Goal: Transaction & Acquisition: Purchase product/service

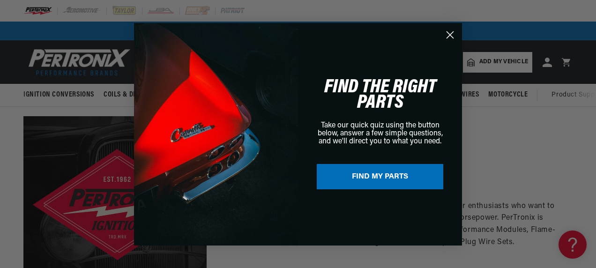
click at [451, 36] on icon "Close dialog" at bounding box center [450, 34] width 7 height 7
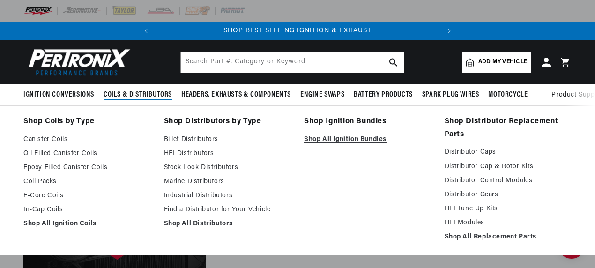
click at [203, 122] on link "Shop Distributors by Type" at bounding box center [227, 121] width 127 height 13
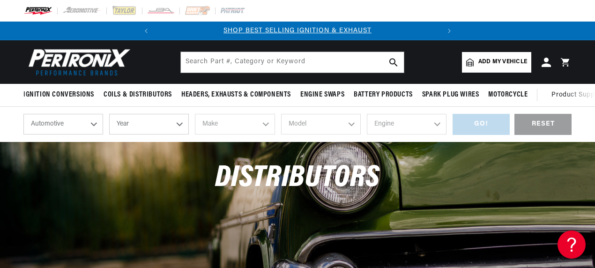
click at [149, 120] on select "Year 2024 2023 2022 2021 2020 2019 2018 2017 2016 2015 2014 2013 2012 2011 2010…" at bounding box center [149, 124] width 80 height 21
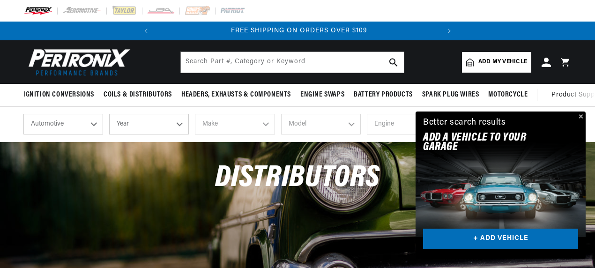
scroll to position [0, 284]
select select "1985"
click at [109, 115] on select "Year 2024 2023 2022 2021 2020 2019 2018 2017 2016 2015 2014 2013 2012 2011 2010…" at bounding box center [149, 124] width 80 height 21
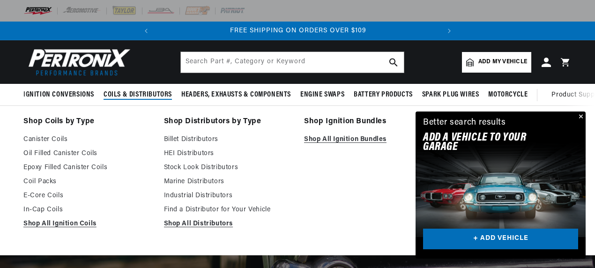
select select "1985"
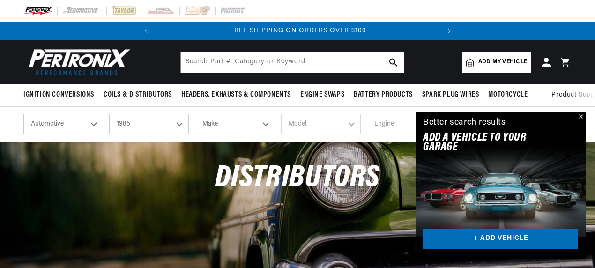
click at [582, 115] on button "Close" at bounding box center [580, 117] width 11 height 11
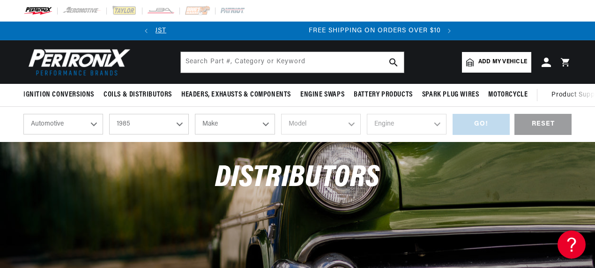
click at [237, 123] on select "Make American Motors Avanti Bentley Buick Cadillac Chevrolet Chrysler Dodge Exc…" at bounding box center [235, 124] width 80 height 21
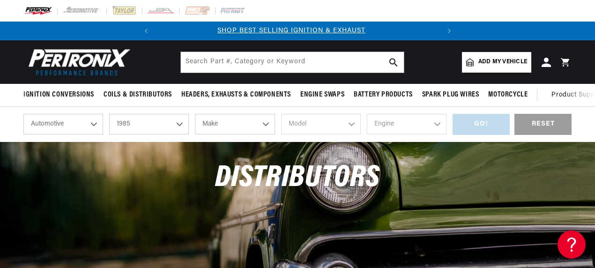
scroll to position [0, 0]
select select "Dodge"
click at [195, 115] on select "Make American Motors Avanti Bentley Buick Cadillac Chevrolet Chrysler Dodge Exc…" at bounding box center [235, 124] width 80 height 21
select select "Dodge"
click at [350, 131] on select "Model 600 Aries B150 B250 B350 Caravan Charger Colt D100 D150 D250 D350 Daytona…" at bounding box center [321, 124] width 80 height 21
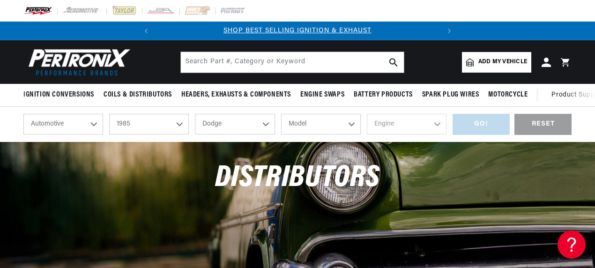
select select "D250"
click at [281, 115] on select "Model 600 Aries B150 B250 B350 Caravan Charger Colt D100 D150 D250 D350 Daytona…" at bounding box center [321, 124] width 80 height 21
select select "D250"
click at [391, 119] on select "Engine 5.2L 5.9L" at bounding box center [407, 124] width 80 height 21
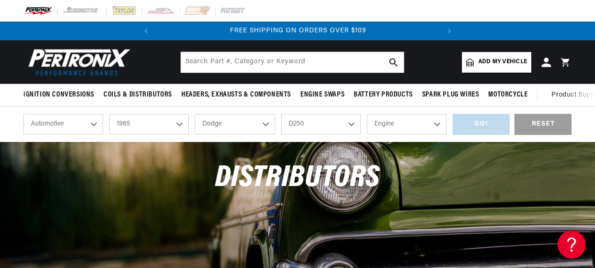
select select "5.2L"
click at [367, 115] on select "Engine 5.2L 5.9L" at bounding box center [407, 124] width 80 height 21
select select "5.2L"
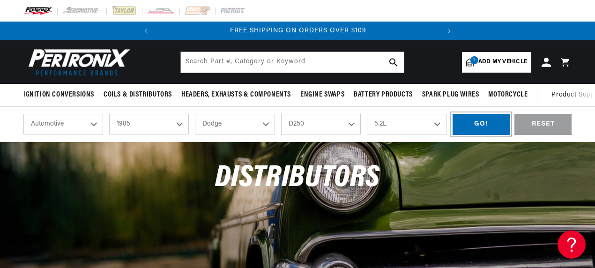
click at [480, 127] on div "GO!" at bounding box center [481, 124] width 57 height 21
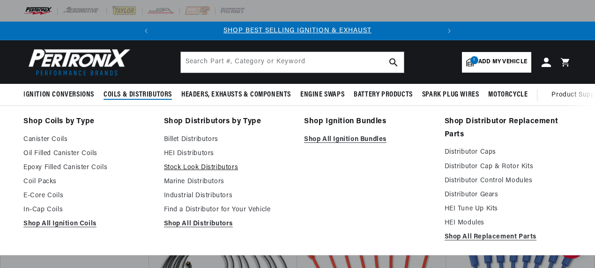
click at [211, 170] on link "Stock Look Distributors" at bounding box center [227, 167] width 127 height 11
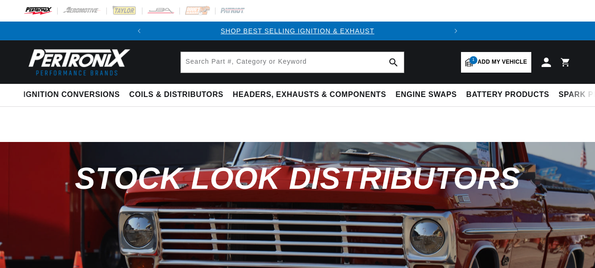
select select "1985"
select select "Dodge"
select select "D250"
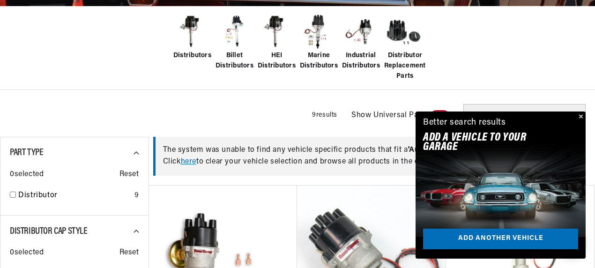
scroll to position [266, 0]
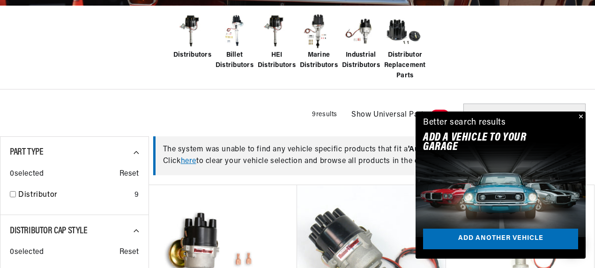
click at [581, 116] on button "Close" at bounding box center [580, 117] width 11 height 11
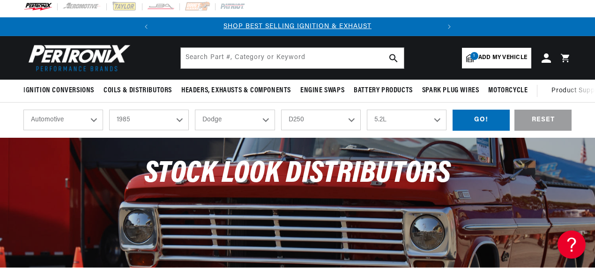
scroll to position [0, 0]
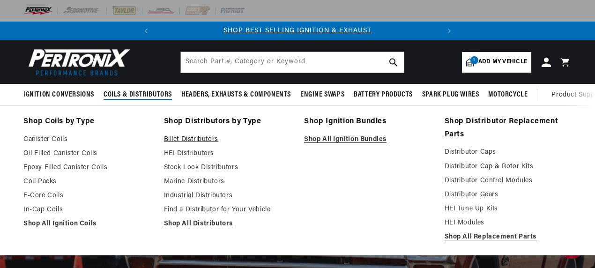
click at [176, 138] on link "Billet Distributors" at bounding box center [227, 139] width 127 height 11
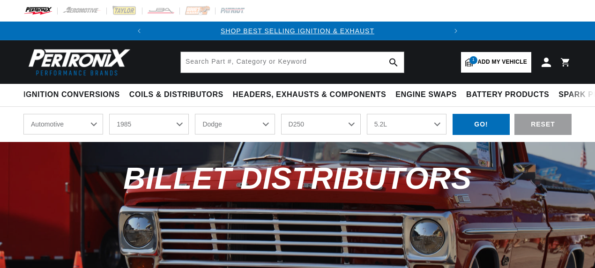
select select "1985"
select select "Dodge"
select select "D250"
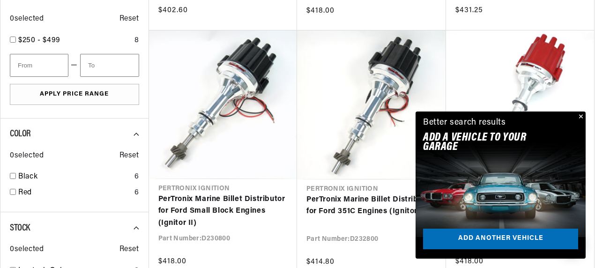
click at [583, 115] on button "Close" at bounding box center [580, 117] width 11 height 11
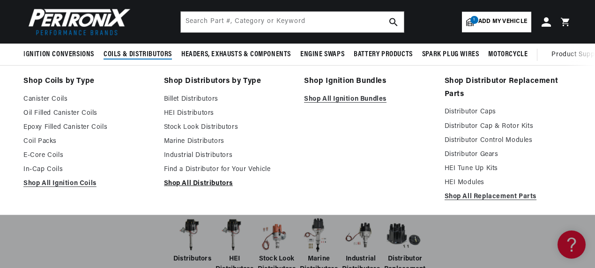
click at [184, 184] on link "Shop All Distributors" at bounding box center [227, 183] width 127 height 11
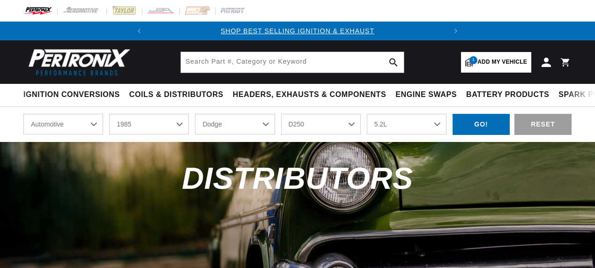
select select "1985"
select select "Dodge"
select select "D250"
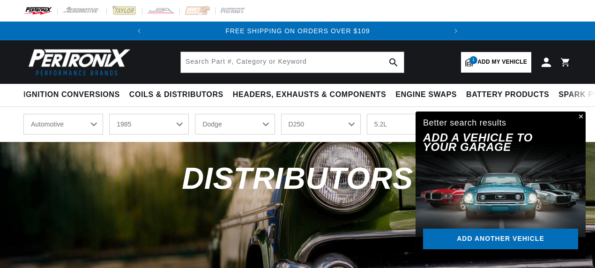
click at [142, 121] on select "2024 2023 2022 2021 2020 2019 2018 2017 2016 2015 2014 2013 2012 2011 2010 2009…" at bounding box center [149, 124] width 80 height 21
click at [109, 115] on select "2024 2023 2022 2021 2020 2019 2018 2017 2016 2015 2014 2013 2012 2011 2010 2009…" at bounding box center [149, 124] width 80 height 21
select select "1969"
select select "Model"
select select "Engine"
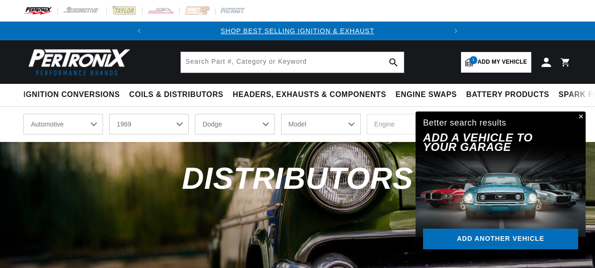
click at [333, 126] on select "Model A100 Truck A108 Van Charger Coronet D100 Pickup D200 Pickup D300 Pickup D…" at bounding box center [321, 124] width 80 height 21
select select "Dart"
click at [281, 115] on select "Model A100 Truck A108 Van Charger Coronet D100 Pickup D200 Pickup D300 Pickup D…" at bounding box center [321, 124] width 80 height 21
select select "Dart"
click at [411, 120] on select "Engine 3.2L 5.9L 170cid / 2.8L 225cid / 3.7L 273cid / 4.5L 318cid / 5.2L 340cid…" at bounding box center [407, 124] width 80 height 21
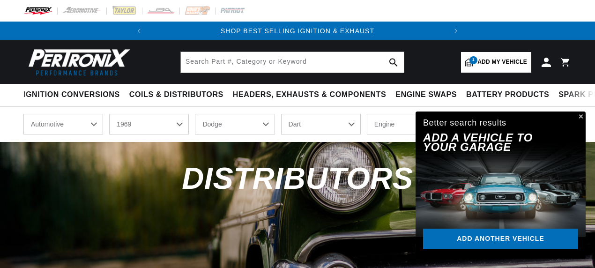
select select "318cid-5.2L"
click at [367, 115] on select "Engine 3.2L 5.9L 170cid / 2.8L 225cid / 3.7L 273cid / 4.5L 318cid / 5.2L 340cid…" at bounding box center [407, 124] width 80 height 21
select select "318cid-5.2L"
click at [581, 118] on button "Close" at bounding box center [580, 117] width 11 height 11
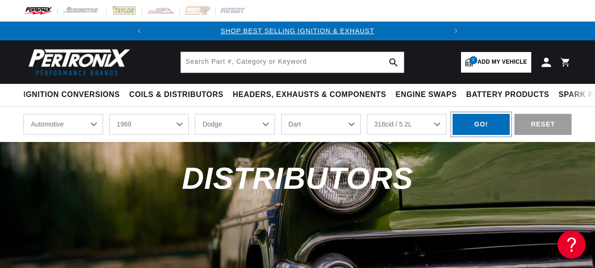
click at [491, 119] on div "GO!" at bounding box center [481, 124] width 57 height 21
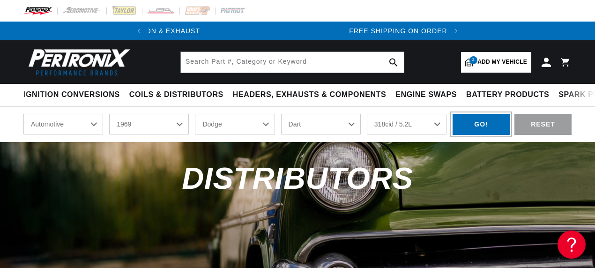
scroll to position [0, 298]
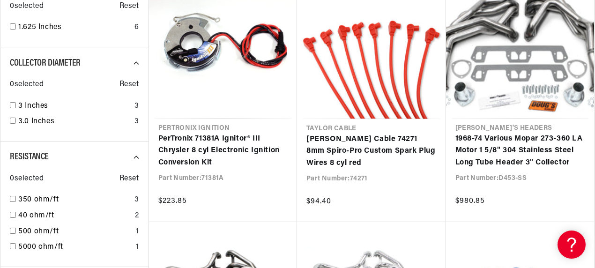
scroll to position [0, 284]
